Goal: Check status: Check status

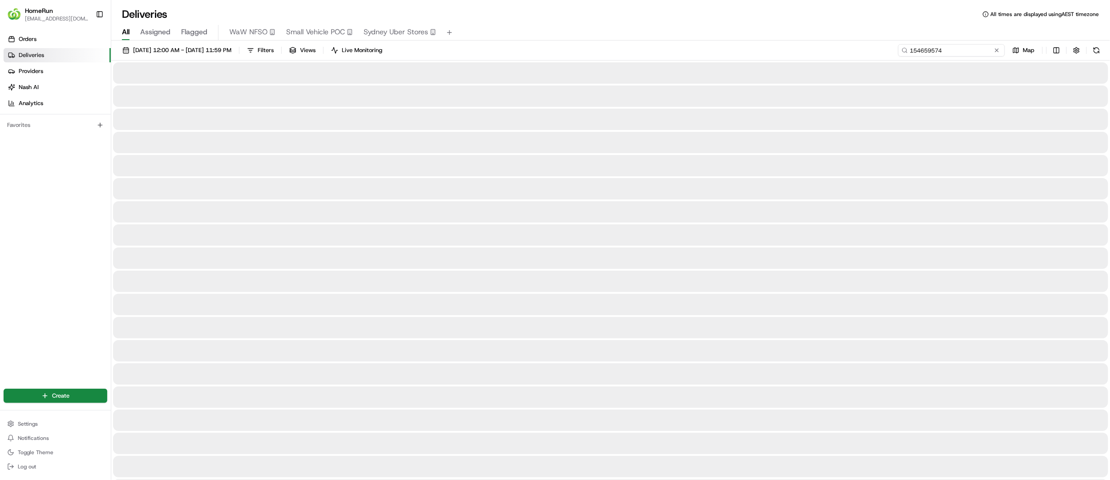
drag, startPoint x: 956, startPoint y: 53, endPoint x: 828, endPoint y: 46, distance: 127.9
click at [828, 46] on div "22/08/2025 12:00 AM - 29/08/2025 11:59 PM Filters Views Live Monitoring 1546595…" at bounding box center [610, 52] width 998 height 16
paste input "265863953"
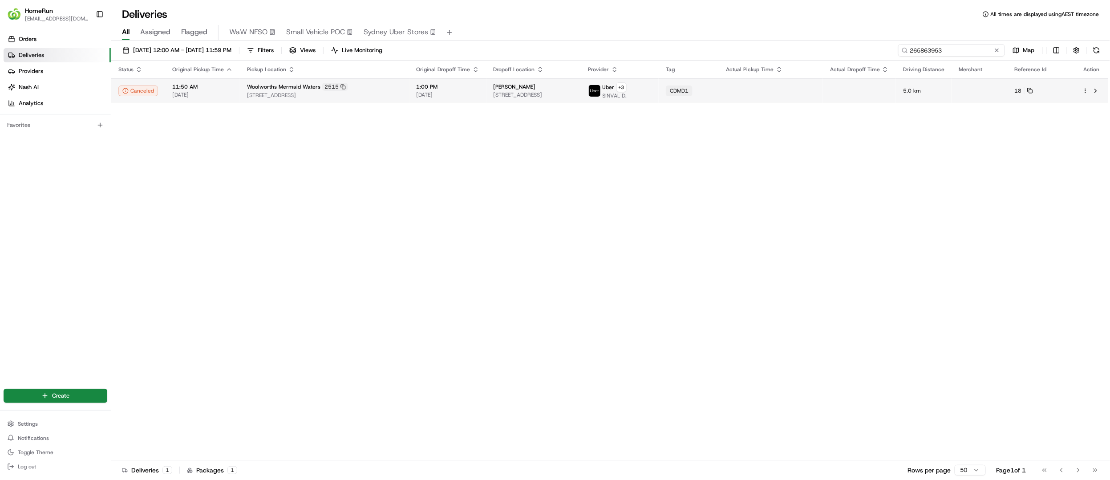
type input "265863953"
click at [362, 99] on span "[STREET_ADDRESS]" at bounding box center [324, 95] width 155 height 7
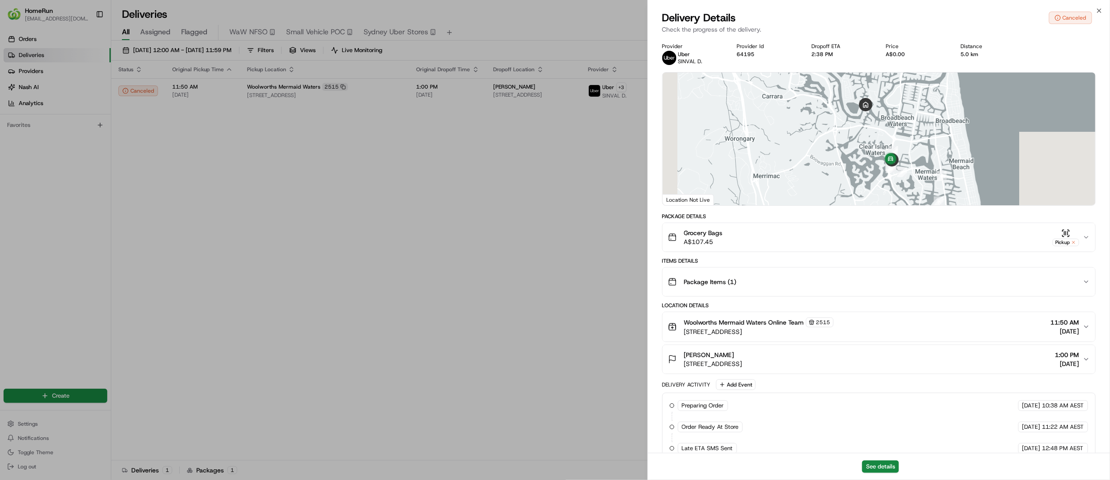
scroll to position [190, 0]
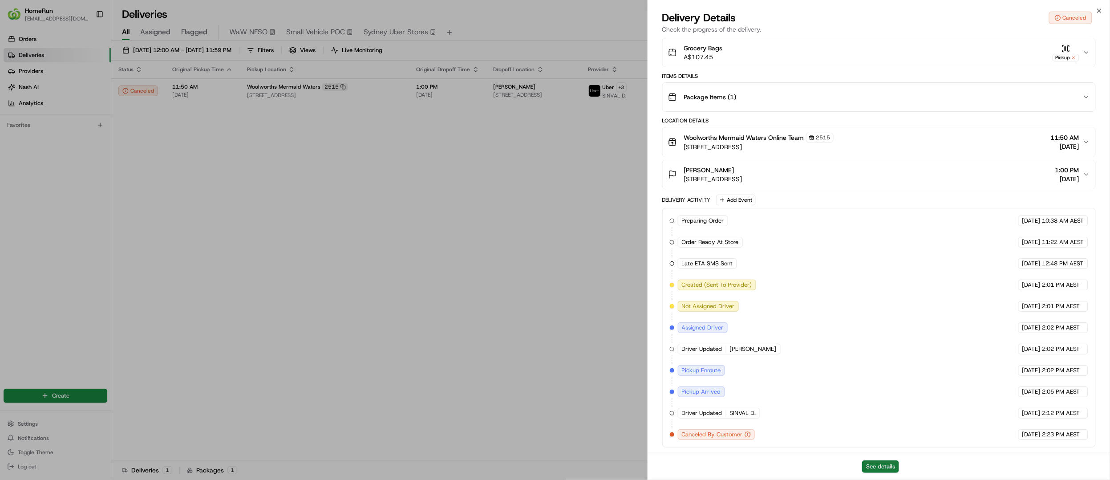
click at [872, 461] on button "See details" at bounding box center [880, 466] width 37 height 12
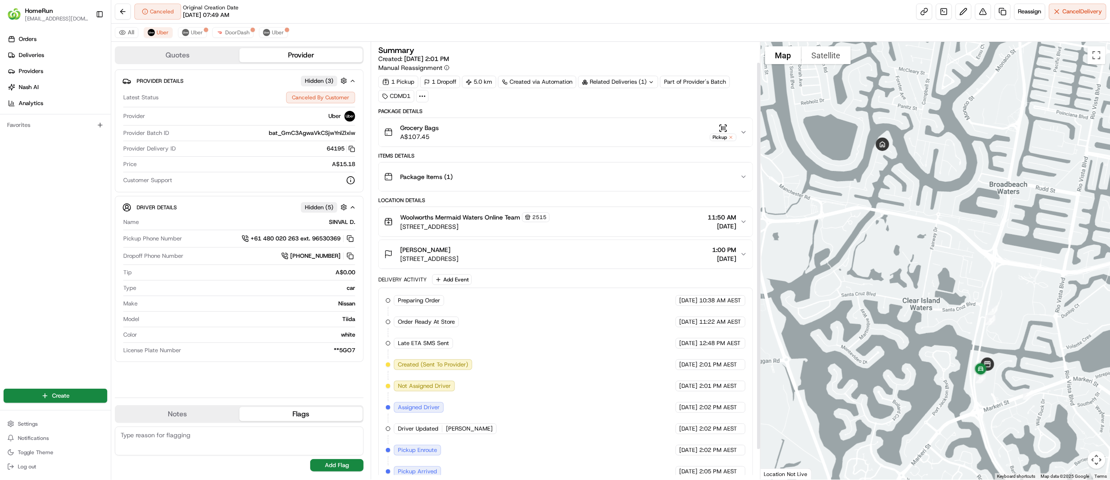
scroll to position [57, 0]
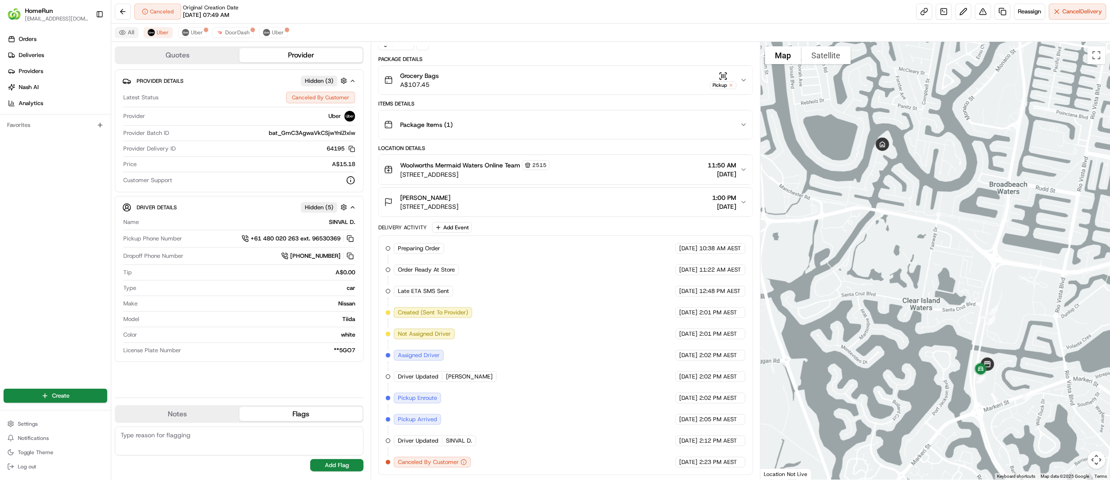
click at [118, 32] on button "All" at bounding box center [127, 32] width 24 height 11
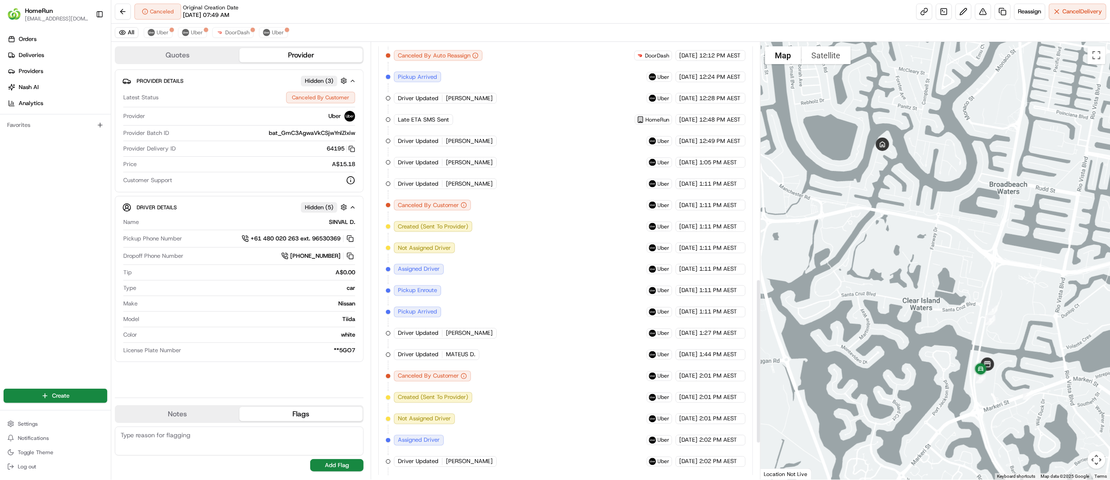
scroll to position [461, 0]
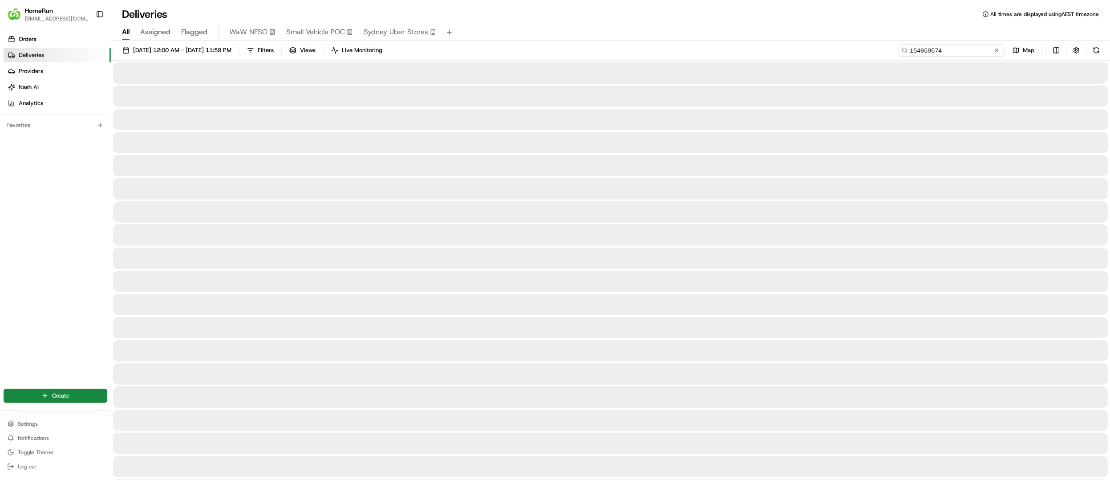
drag, startPoint x: 974, startPoint y: 53, endPoint x: 806, endPoint y: 38, distance: 168.8
click at [806, 38] on div "Deliveries All times are displayed using AEST timezone All Assigned Flagged WaW…" at bounding box center [610, 240] width 998 height 480
paste input "265863953"
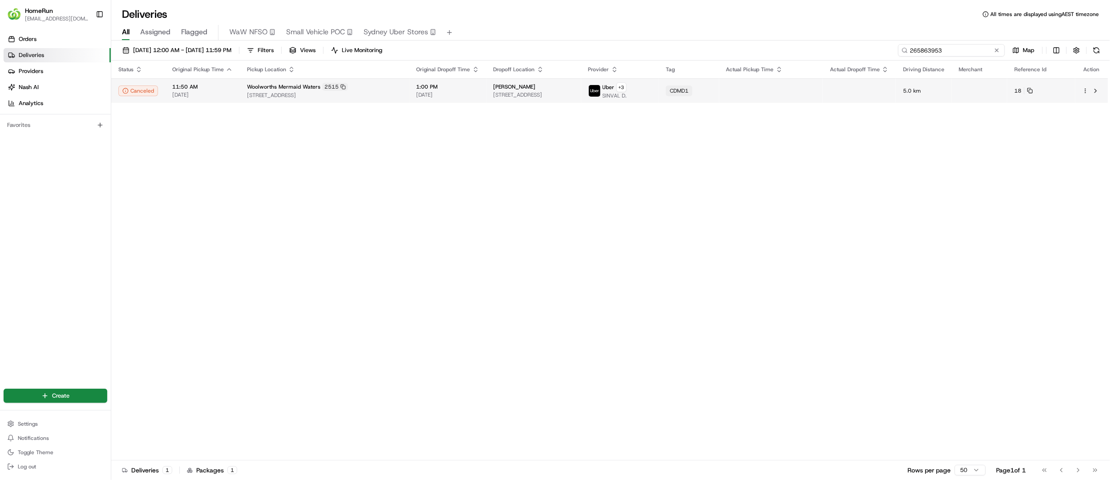
type input "265863953"
click at [317, 85] on div "Woolworths Mermaid Waters 2515" at bounding box center [324, 87] width 155 height 8
